Goal: Check status: Check status

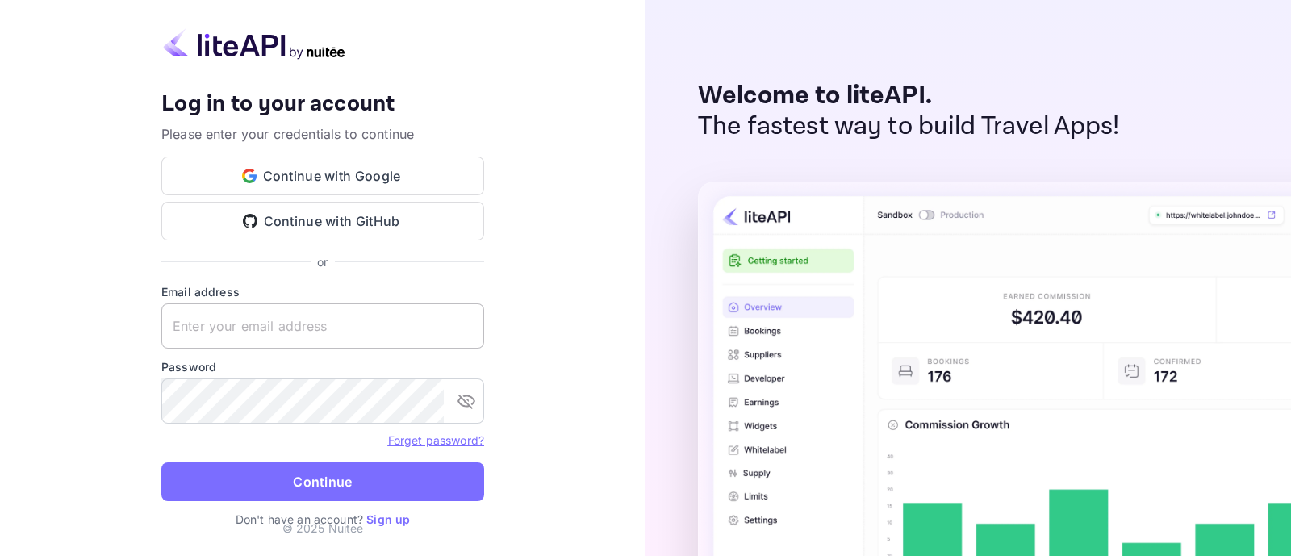
click at [469, 319] on keeper-lock "Open Keeper Popup" at bounding box center [462, 325] width 19 height 19
type input "zen.abddin@tbo.com"
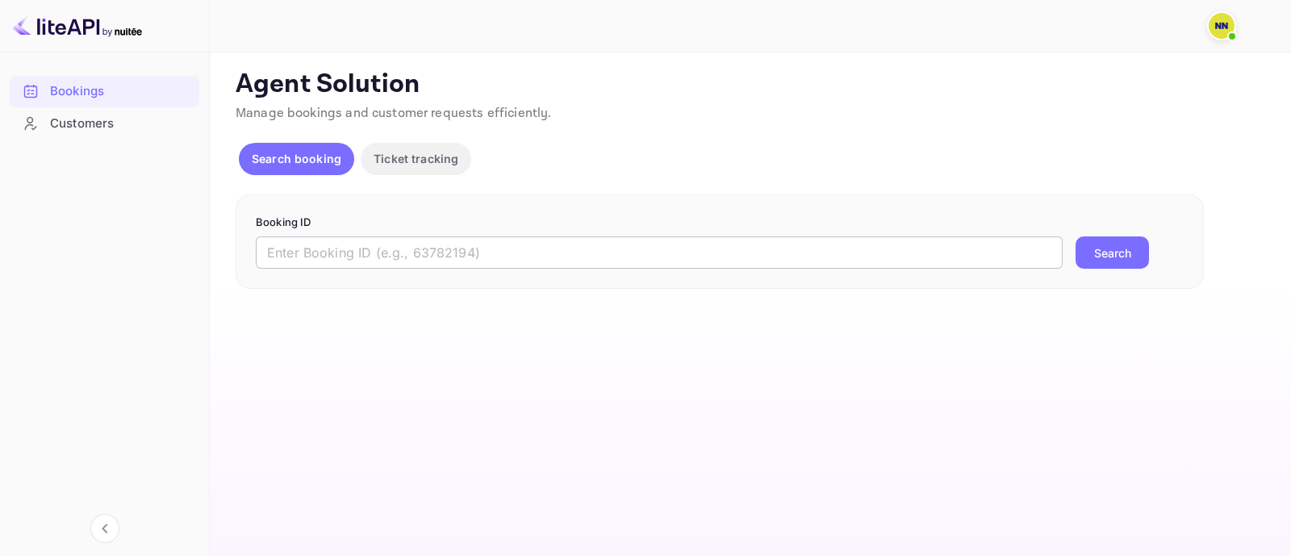
drag, startPoint x: 459, startPoint y: 245, endPoint x: 470, endPoint y: 248, distance: 11.6
click at [465, 247] on input "text" at bounding box center [659, 252] width 807 height 32
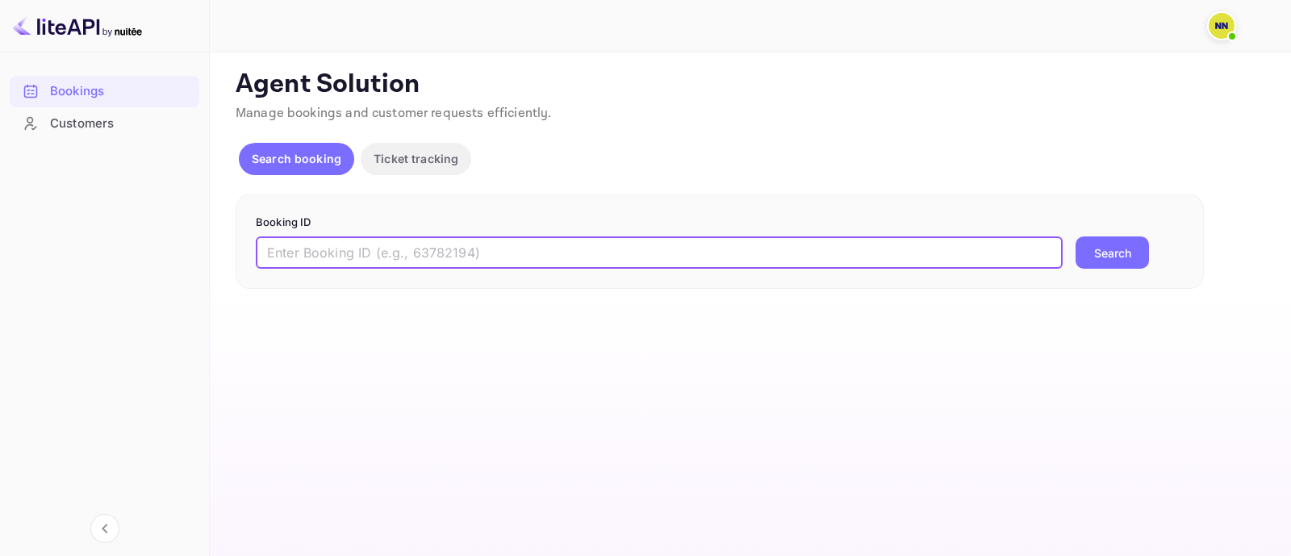
paste input "9790112"
type input "9790112"
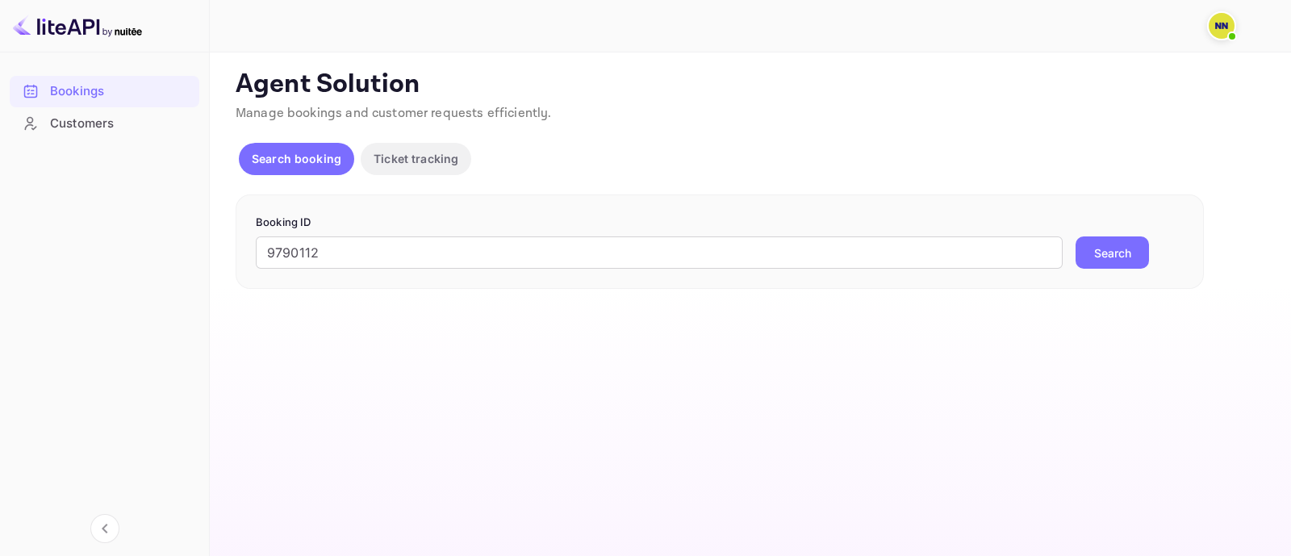
click at [1103, 238] on button "Search" at bounding box center [1111, 252] width 73 height 32
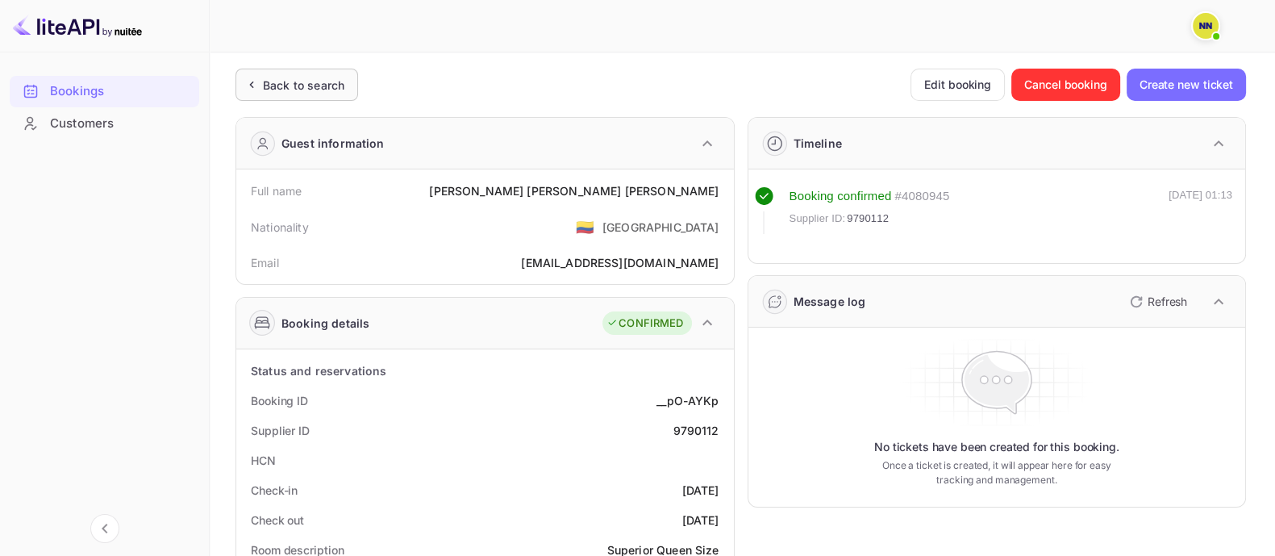
click at [290, 94] on div "Back to search" at bounding box center [297, 85] width 123 height 32
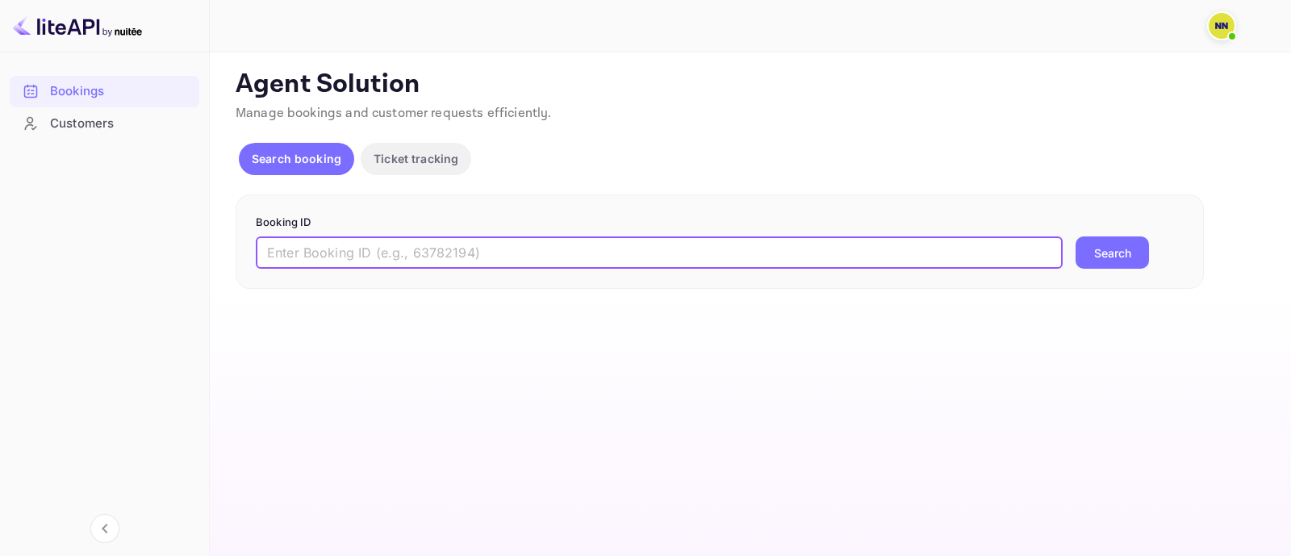
click at [318, 245] on input "text" at bounding box center [659, 252] width 807 height 32
paste input "9791939"
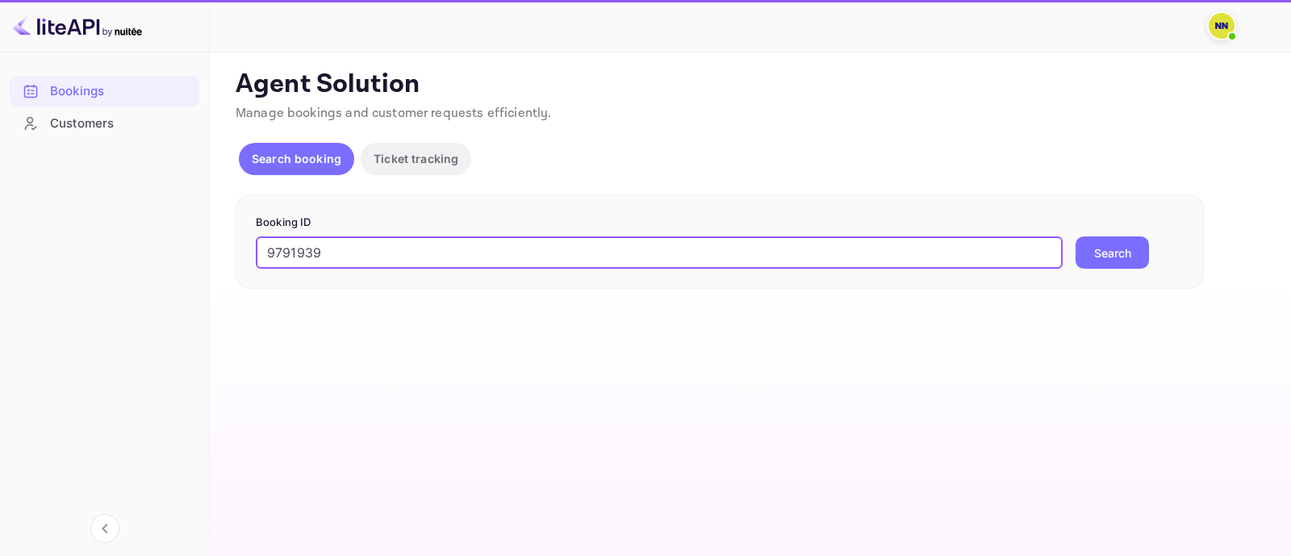
type input "9791939"
click at [1088, 271] on div "Booking ID 9791939 ​ Search" at bounding box center [720, 241] width 968 height 95
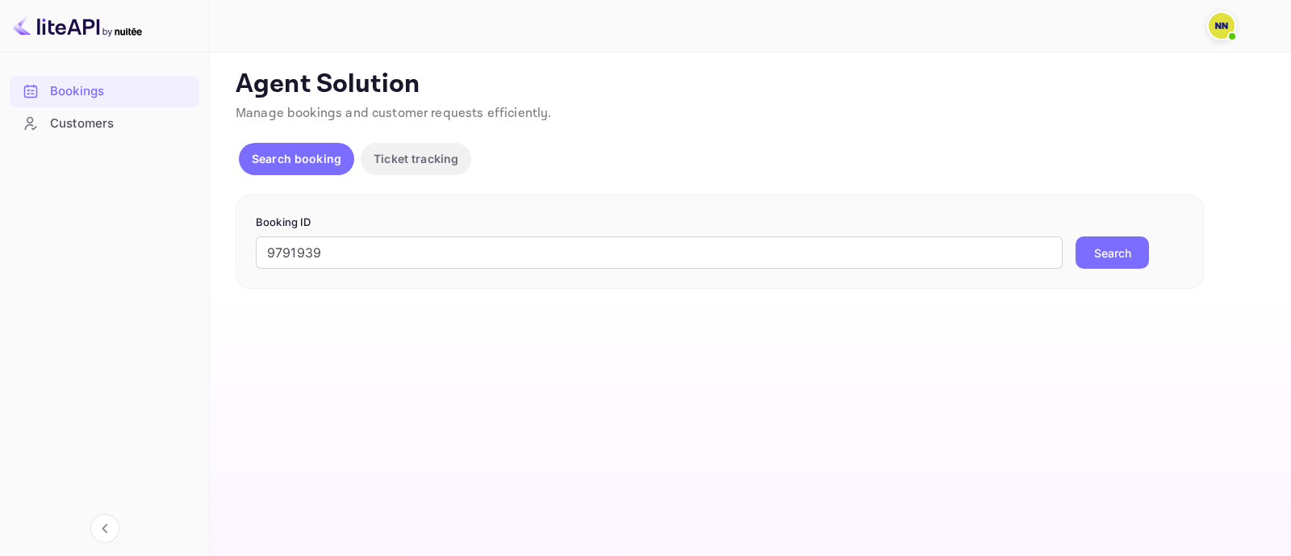
click at [1087, 254] on button "Search" at bounding box center [1111, 252] width 73 height 32
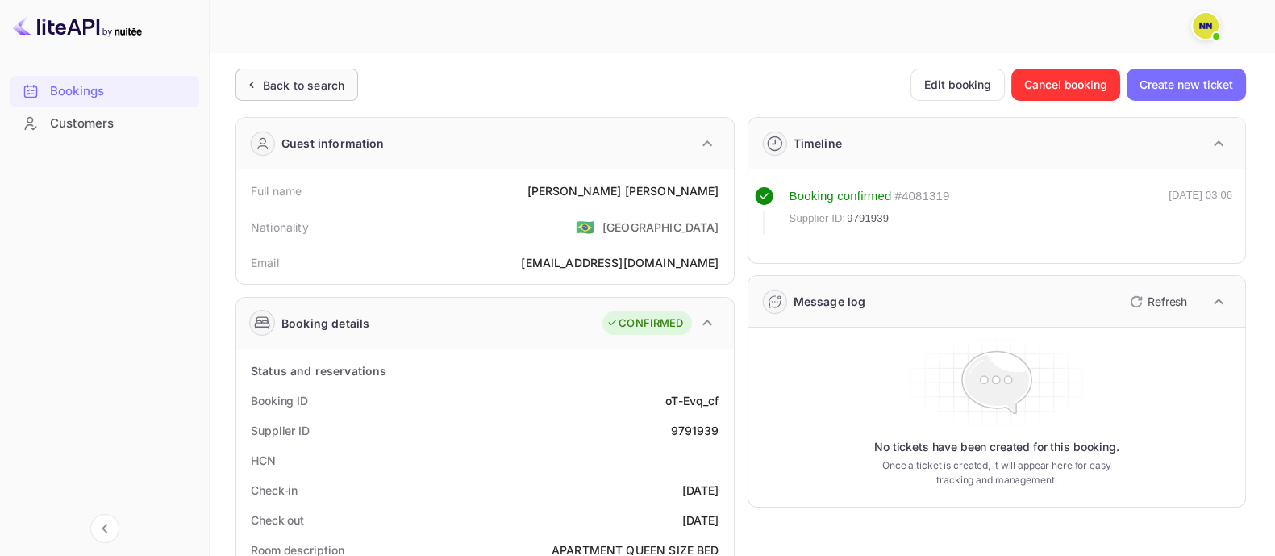
click at [253, 84] on icon at bounding box center [251, 85] width 17 height 16
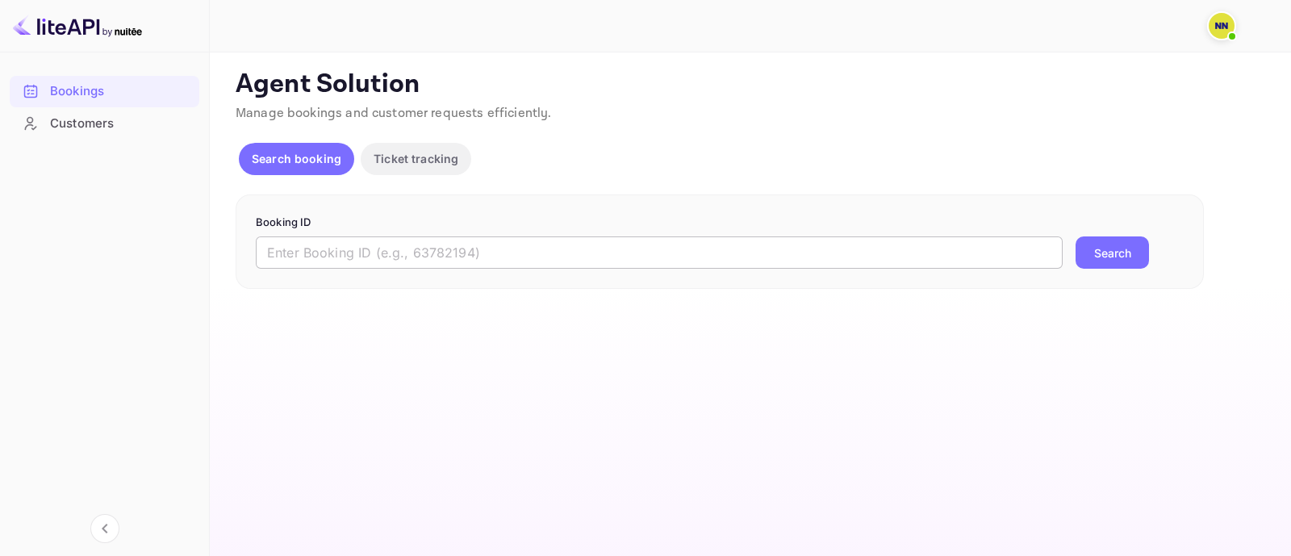
drag, startPoint x: 280, startPoint y: 251, endPoint x: 397, endPoint y: 251, distance: 117.0
click at [281, 252] on input "text" at bounding box center [659, 252] width 807 height 32
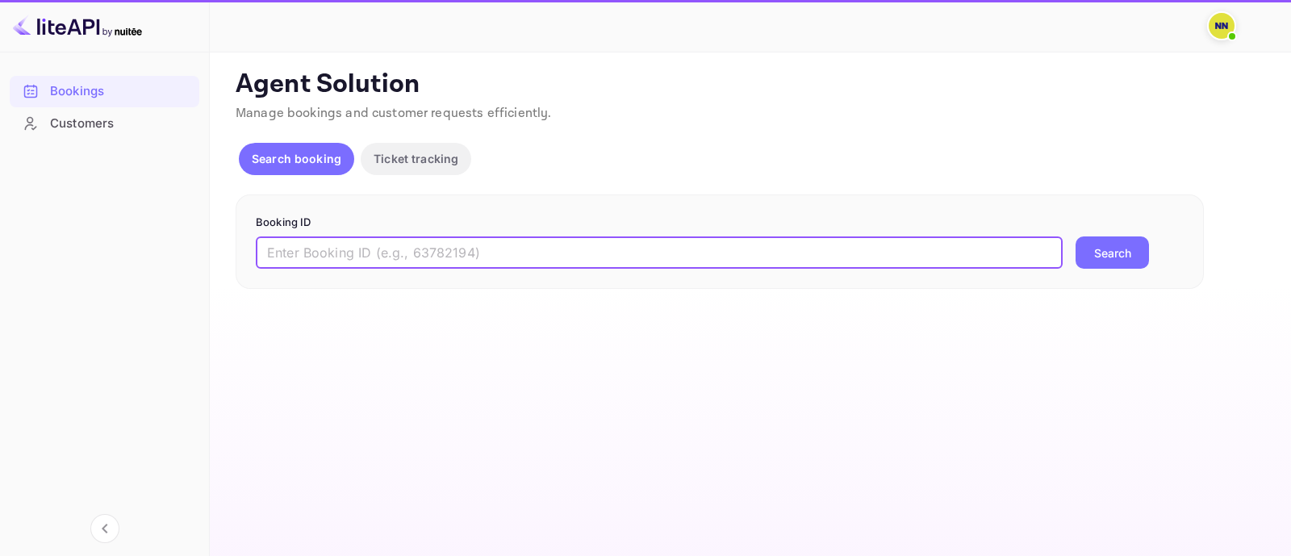
paste input "9621898"
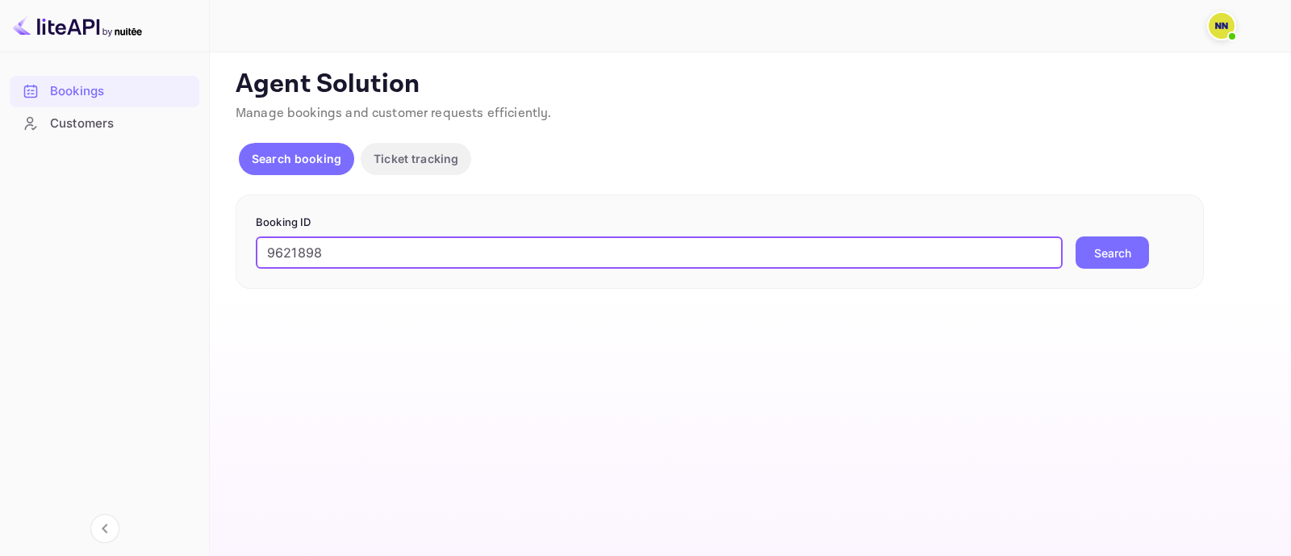
type input "9621898"
click at [1129, 254] on button "Search" at bounding box center [1111, 252] width 73 height 32
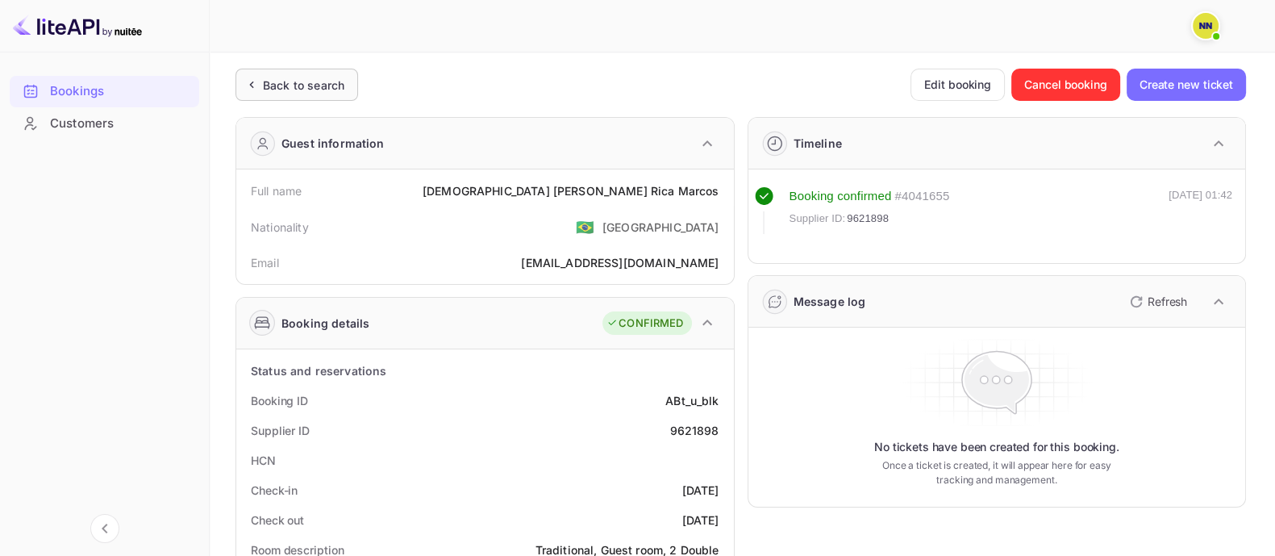
click at [303, 85] on div "Back to search" at bounding box center [303, 85] width 81 height 17
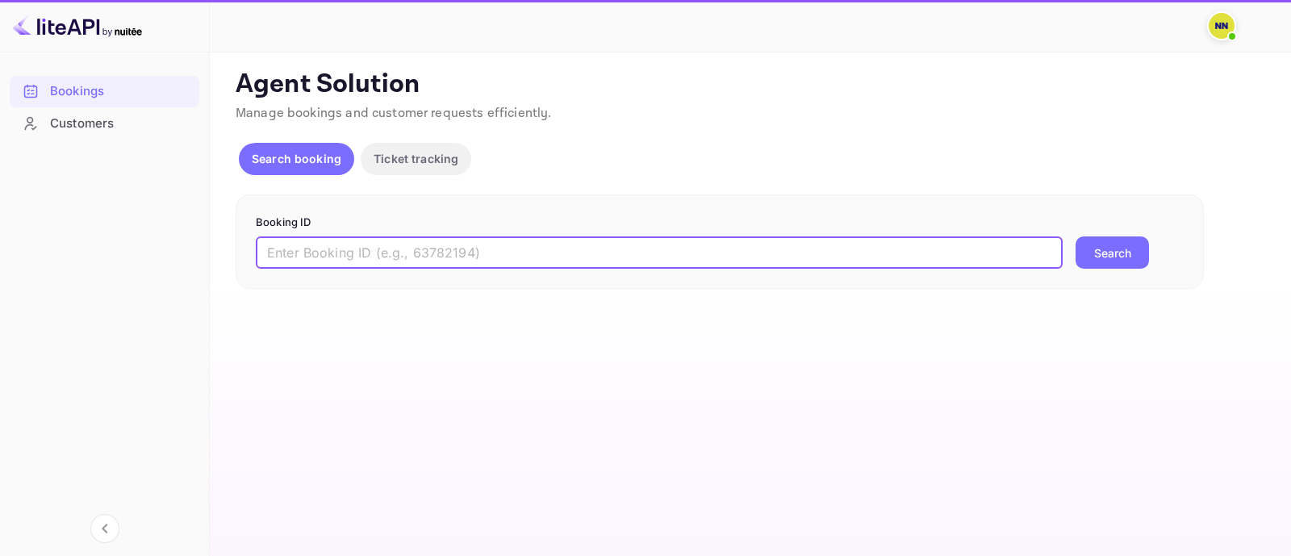
drag, startPoint x: 349, startPoint y: 248, endPoint x: 434, endPoint y: 264, distance: 87.0
click at [349, 248] on input "text" at bounding box center [659, 252] width 807 height 32
paste input "9250876"
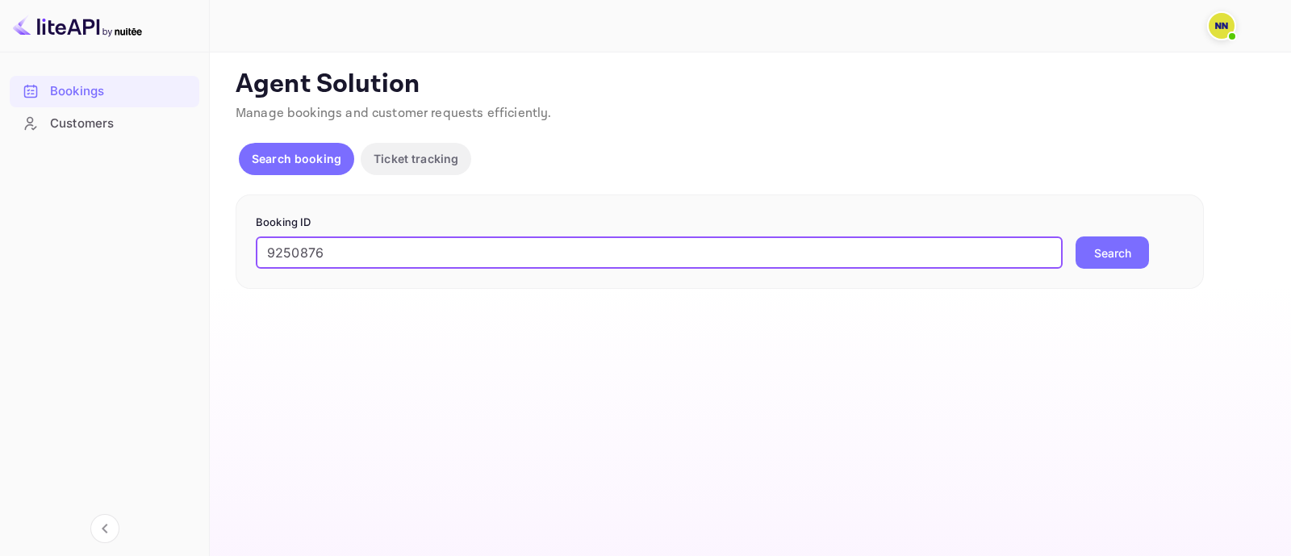
type input "9250876"
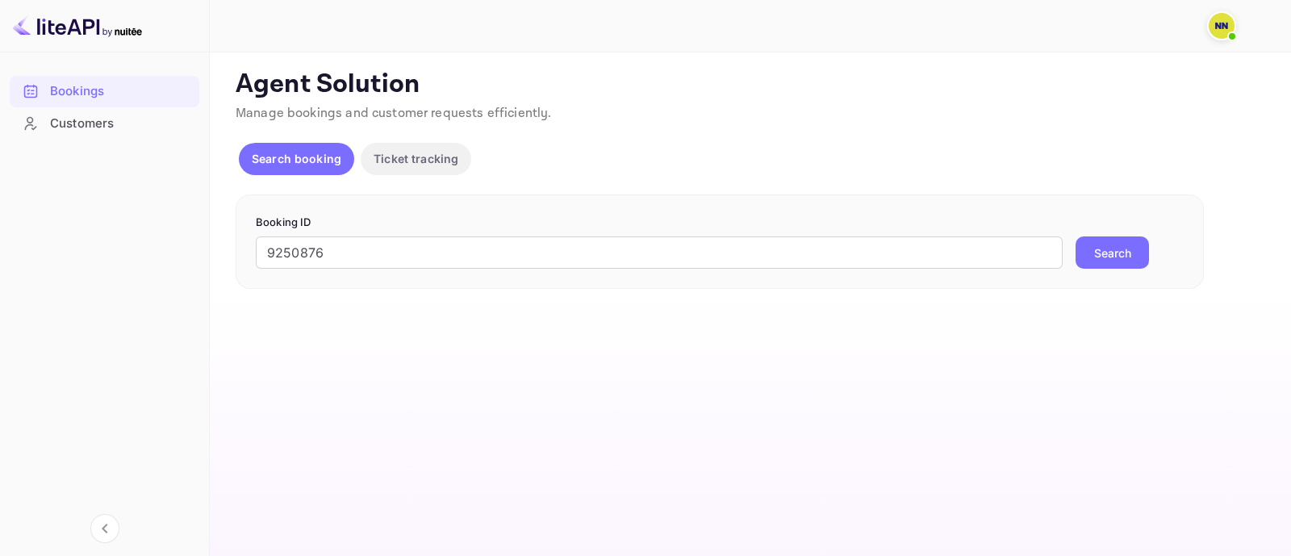
click at [1100, 248] on button "Search" at bounding box center [1111, 252] width 73 height 32
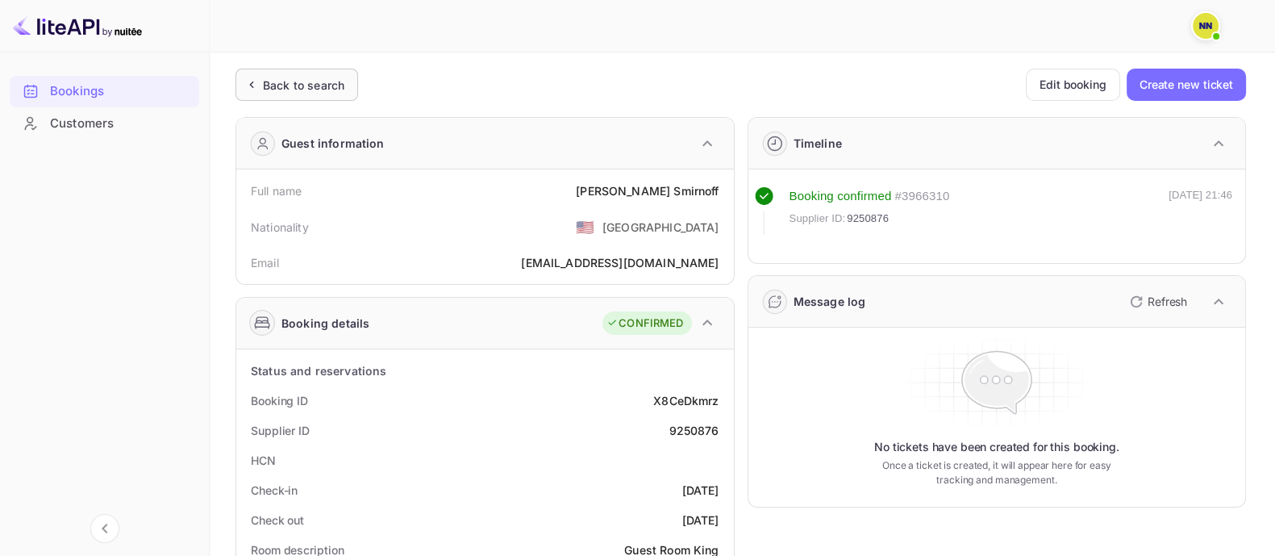
click at [326, 86] on div "Back to search" at bounding box center [303, 85] width 81 height 17
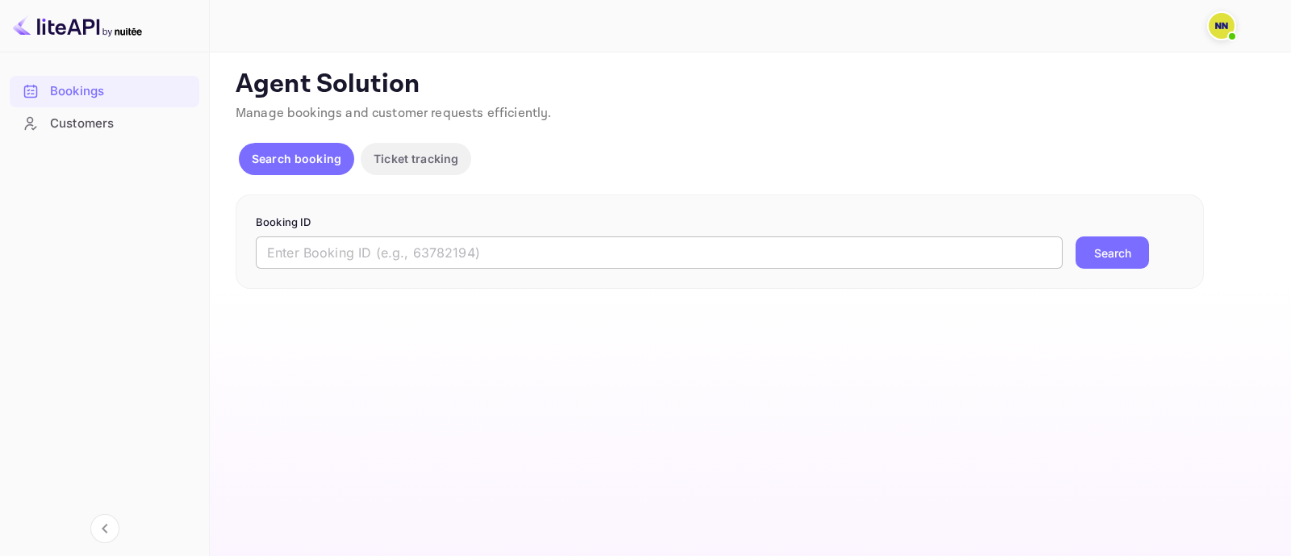
click at [386, 252] on input "text" at bounding box center [659, 252] width 807 height 32
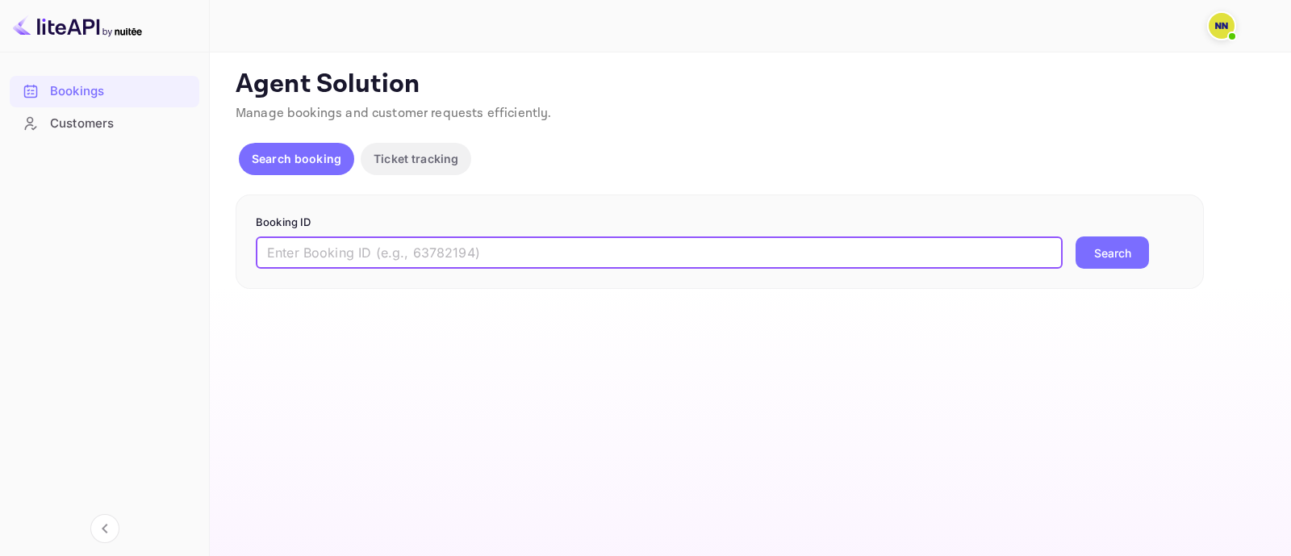
paste input "8859547"
type input "8859547"
click at [1093, 263] on button "Search" at bounding box center [1111, 252] width 73 height 32
